Goal: Entertainment & Leisure: Consume media (video, audio)

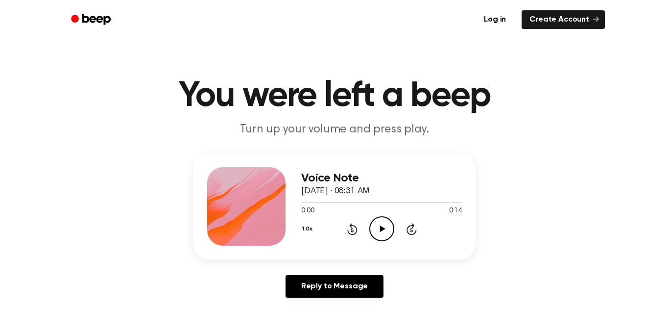
click at [374, 224] on icon "Play Audio" at bounding box center [381, 228] width 25 height 25
click at [387, 227] on icon "Play Audio" at bounding box center [381, 228] width 25 height 25
click at [382, 238] on icon "Play Audio" at bounding box center [381, 228] width 25 height 25
click at [377, 239] on icon "Play Audio" at bounding box center [381, 228] width 25 height 25
click at [302, 202] on div at bounding box center [358, 202] width 114 height 1
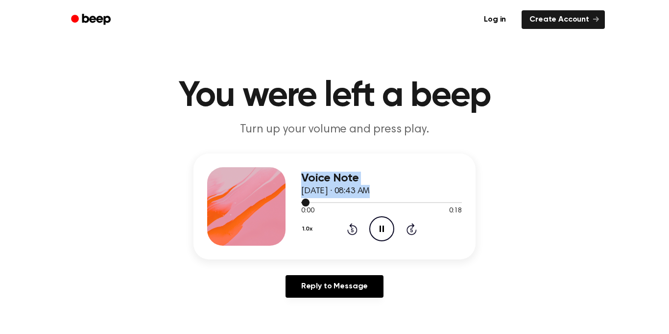
drag, startPoint x: 300, startPoint y: 202, endPoint x: 240, endPoint y: 200, distance: 59.8
click at [240, 200] on div "Voice Note September 16, 2025 · 08:43 AM 0:00 0:18 Your browser does not suppor…" at bounding box center [334, 206] width 282 height 106
click at [380, 223] on icon "Play Audio" at bounding box center [381, 228] width 25 height 25
click at [378, 235] on icon "Play Audio" at bounding box center [381, 228] width 25 height 25
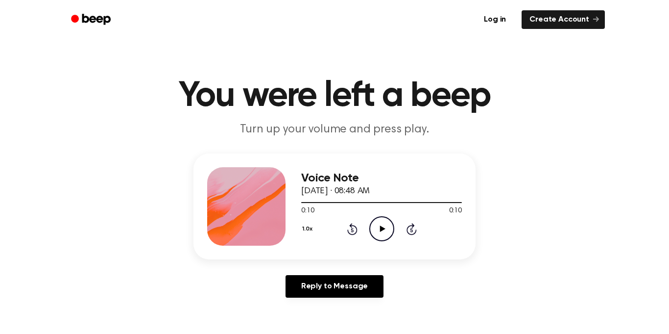
click at [376, 224] on icon "Play Audio" at bounding box center [381, 228] width 25 height 25
click at [380, 219] on icon "Play Audio" at bounding box center [381, 228] width 25 height 25
click at [373, 237] on circle at bounding box center [382, 228] width 24 height 24
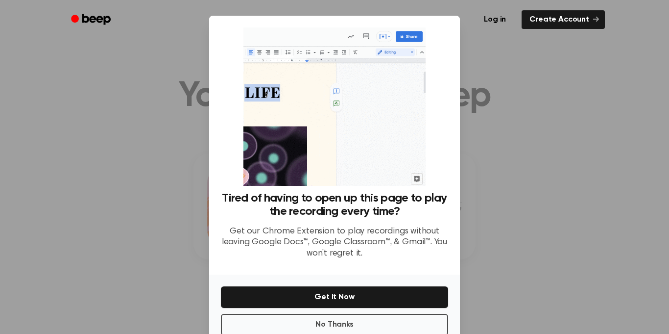
click at [461, 216] on div at bounding box center [334, 167] width 669 height 334
click at [384, 316] on button "No Thanks" at bounding box center [334, 324] width 227 height 22
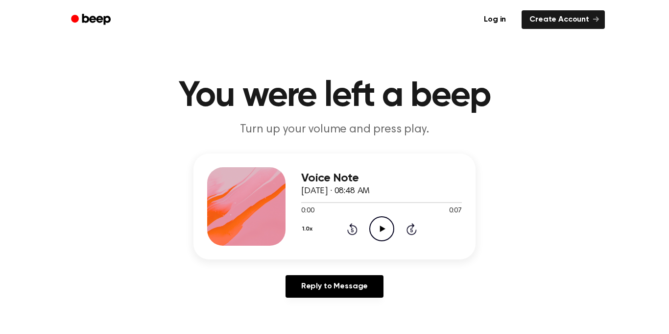
click at [381, 230] on icon at bounding box center [382, 228] width 5 height 6
